Goal: Information Seeking & Learning: Learn about a topic

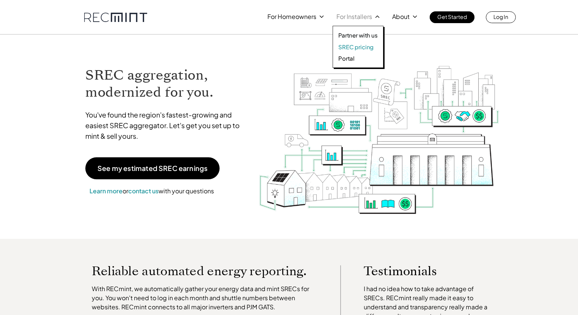
click at [357, 50] on p "SREC pricing" at bounding box center [355, 47] width 35 height 8
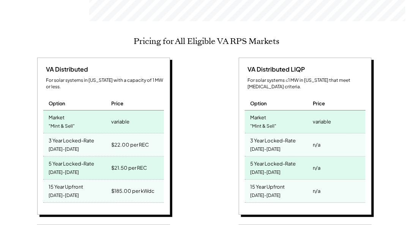
scroll to position [325, 0]
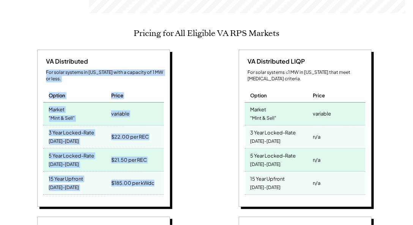
drag, startPoint x: 172, startPoint y: 184, endPoint x: 21, endPoint y: 60, distance: 194.6
click at [21, 60] on div "VA Distributed For solar systems in Virginia with a capacity of 1 MW or less. O…" at bounding box center [105, 130] width 194 height 160
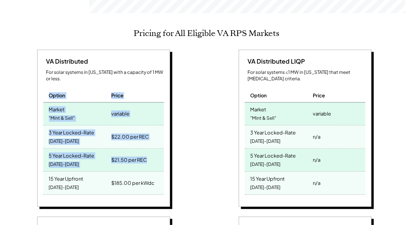
drag, startPoint x: 152, startPoint y: 149, endPoint x: 42, endPoint y: 75, distance: 132.5
click at [42, 75] on div "VA Distributed For solar systems in Virginia with a capacity of 1 MW or less. O…" at bounding box center [103, 129] width 133 height 158
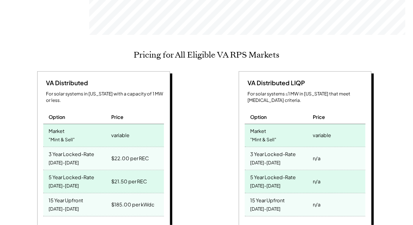
scroll to position [347, 0]
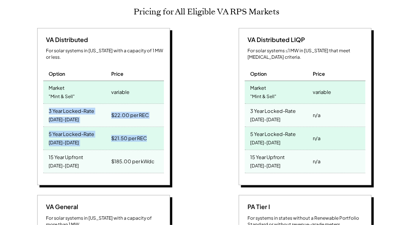
drag, startPoint x: 157, startPoint y: 126, endPoint x: 38, endPoint y: 99, distance: 122.2
click at [39, 99] on div "VA Distributed For solar systems in Virginia with a capacity of 1 MW or less. O…" at bounding box center [103, 107] width 133 height 158
click at [38, 99] on div "VA Distributed For solar systems in Virginia with a capacity of 1 MW or less. O…" at bounding box center [103, 107] width 133 height 158
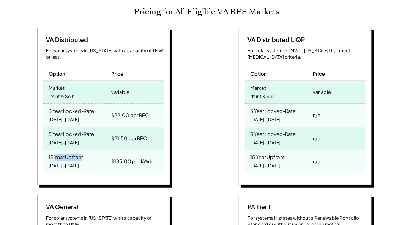
drag, startPoint x: 82, startPoint y: 148, endPoint x: 53, endPoint y: 140, distance: 29.8
click at [54, 152] on div "15 Year Upfront" at bounding box center [66, 156] width 35 height 9
click at [53, 152] on div "15 Year Upfront" at bounding box center [66, 156] width 35 height 9
drag, startPoint x: 75, startPoint y: 153, endPoint x: 64, endPoint y: 155, distance: 11.2
click at [64, 155] on div "15 Year Upfront 2025-2039" at bounding box center [76, 162] width 66 height 23
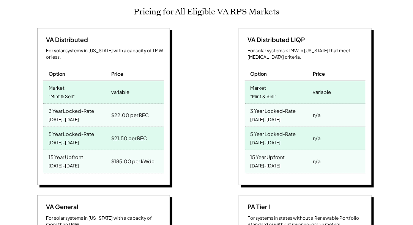
click at [63, 162] on div "2025-2039" at bounding box center [64, 167] width 30 height 10
click at [65, 162] on div "2025-2039" at bounding box center [64, 167] width 30 height 10
drag, startPoint x: 84, startPoint y: 157, endPoint x: 66, endPoint y: 152, distance: 19.0
click at [66, 152] on div "15 Year Upfront 2025-2039" at bounding box center [76, 162] width 66 height 23
click at [66, 162] on div "2025-2039" at bounding box center [64, 167] width 30 height 10
